Goal: Find specific page/section: Find specific page/section

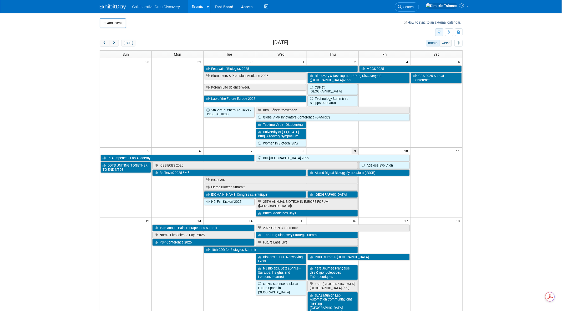
click at [440, 33] on icon "button" at bounding box center [438, 32] width 3 height 3
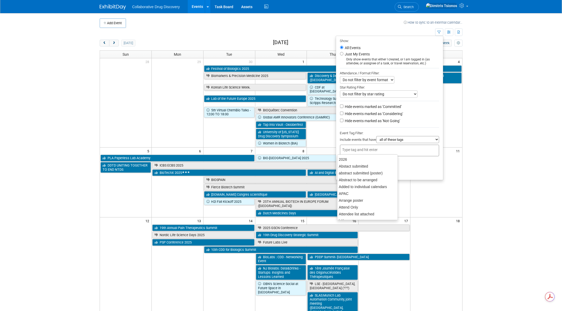
click at [355, 147] on input "text" at bounding box center [363, 149] width 42 height 5
type input "eu"
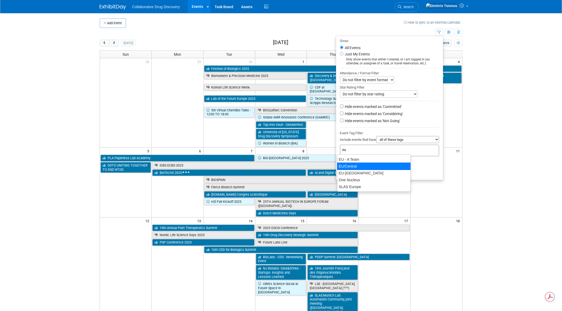
click at [356, 163] on div "EU/Central" at bounding box center [374, 166] width 74 height 7
type input "EU/Central"
click at [348, 172] on button "Apply" at bounding box center [348, 173] width 17 height 8
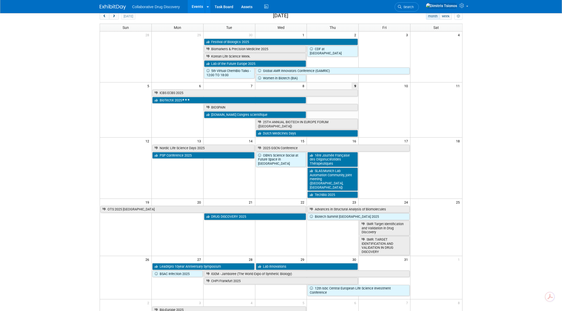
scroll to position [27, 0]
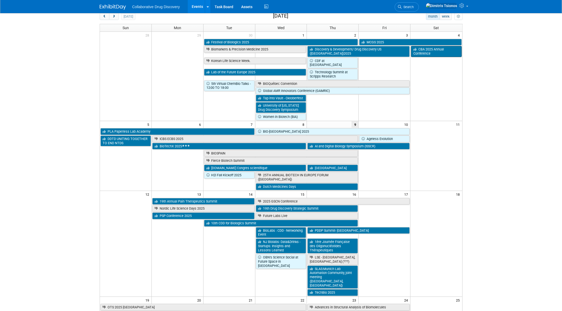
scroll to position [27, 0]
